Goal: Contribute content

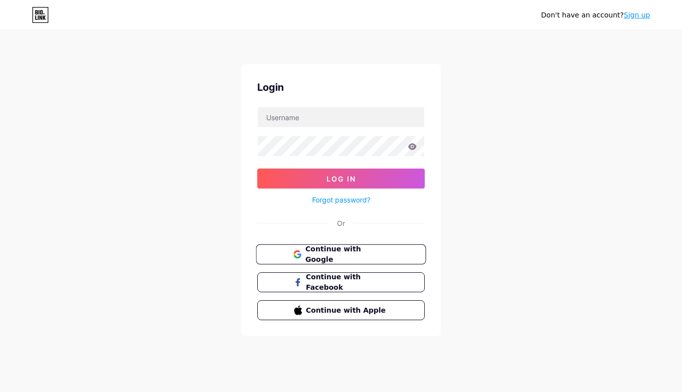
click at [346, 253] on span "Continue with Google" at bounding box center [346, 254] width 83 height 21
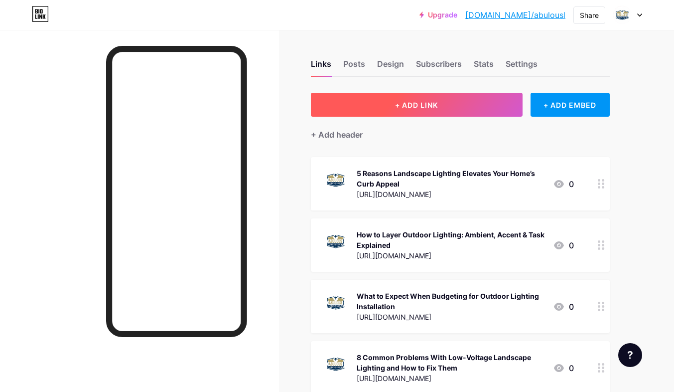
click at [436, 107] on span "+ ADD LINK" at bounding box center [416, 105] width 43 height 8
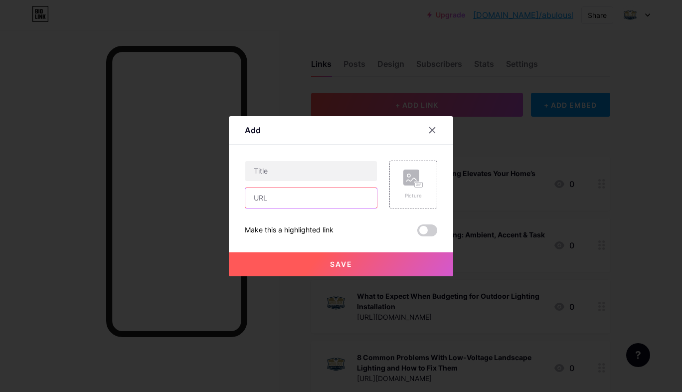
click at [293, 199] on input "text" at bounding box center [311, 198] width 132 height 20
paste input "[URL][DOMAIN_NAME]"
type input "[URL][DOMAIN_NAME]"
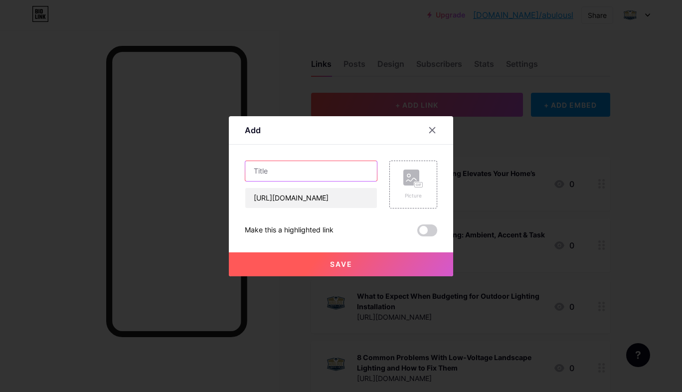
click at [294, 167] on input "text" at bounding box center [311, 171] width 132 height 20
paste input "Planning Your Landscape Lighting? Here’s How Much It Might Set You Back"
type input "Planning Your Landscape Lighting? Here’s How Much It Might Set You Back"
click at [404, 186] on icon at bounding box center [413, 178] width 20 height 18
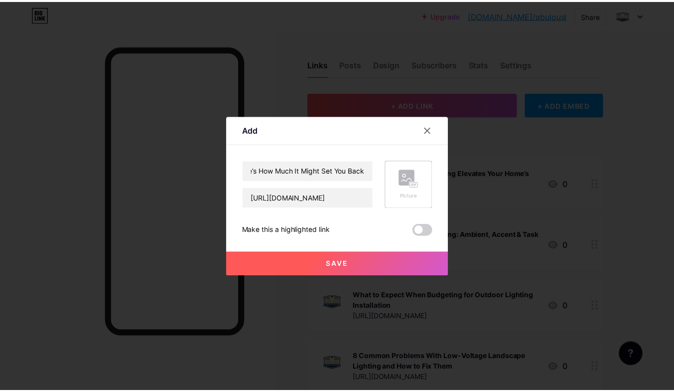
scroll to position [0, 0]
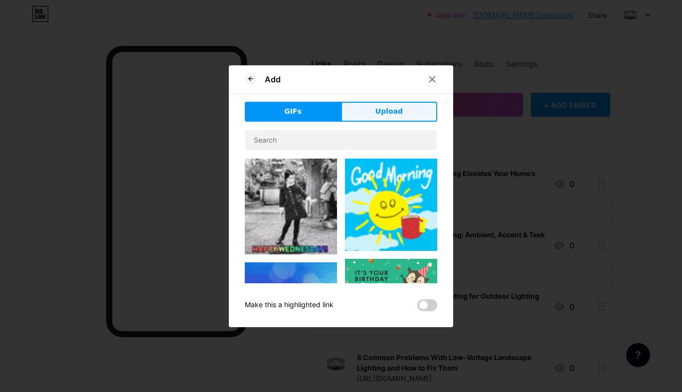
click at [393, 113] on span "Upload" at bounding box center [388, 111] width 27 height 10
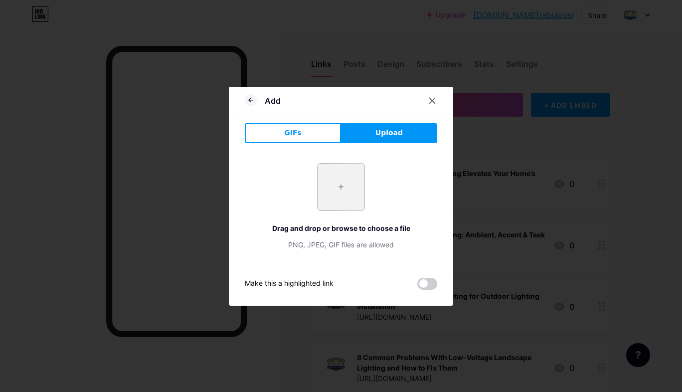
click at [339, 189] on input "file" at bounding box center [340, 186] width 47 height 47
type input "C:\fakepath\logo (1).jpg"
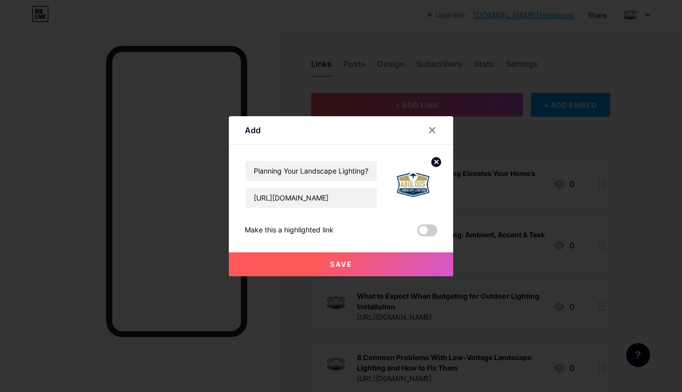
click at [342, 262] on span "Save" at bounding box center [341, 264] width 22 height 8
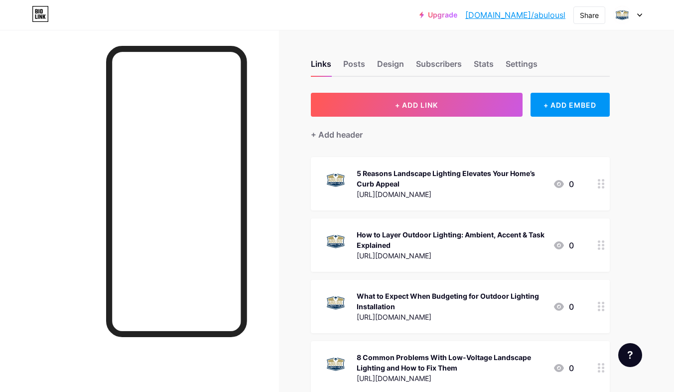
click at [529, 12] on link "[DOMAIN_NAME]/abulousl" at bounding box center [515, 15] width 100 height 12
